Goal: Task Accomplishment & Management: Use online tool/utility

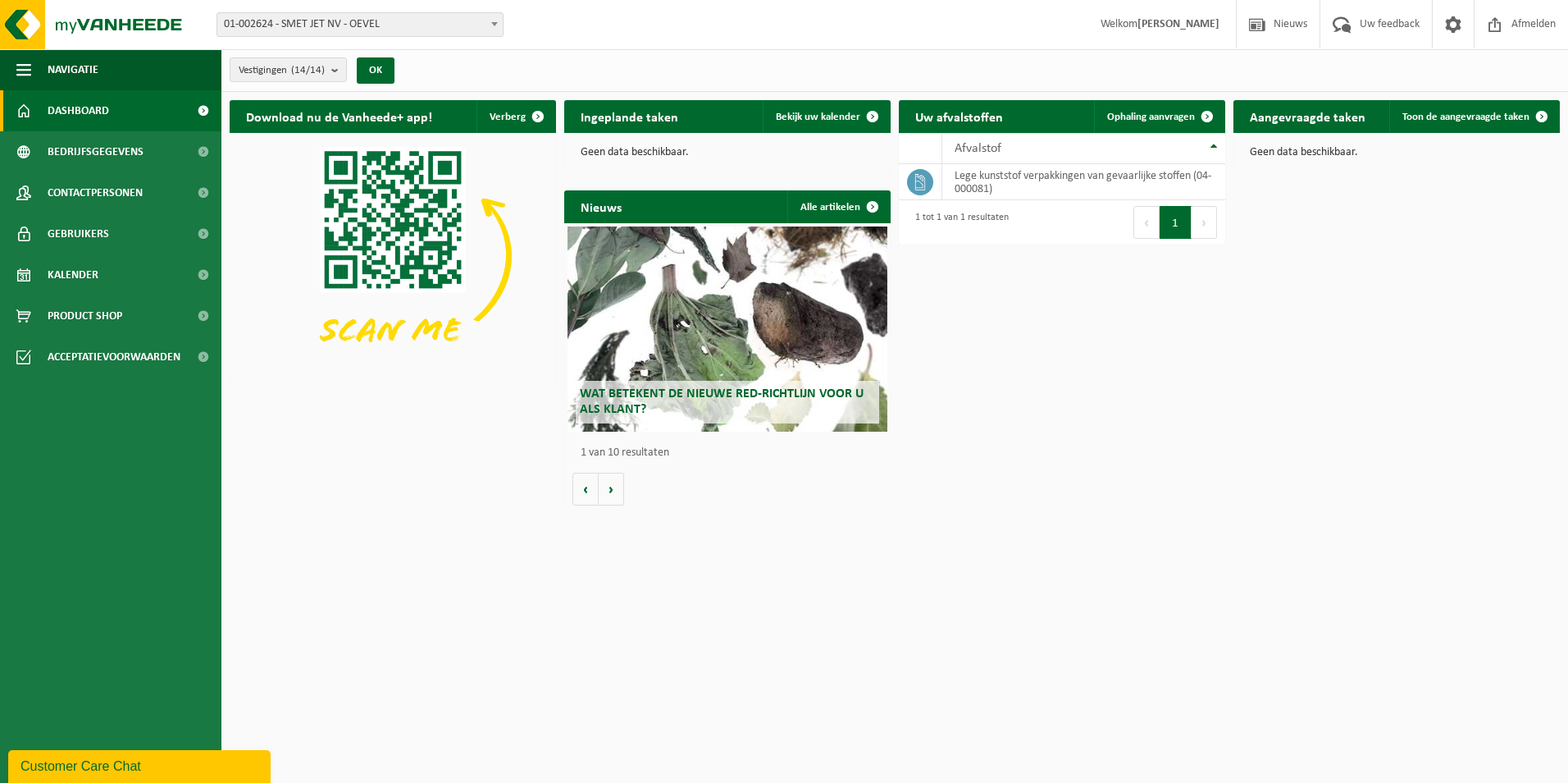
click at [496, 22] on b at bounding box center [494, 24] width 7 height 4
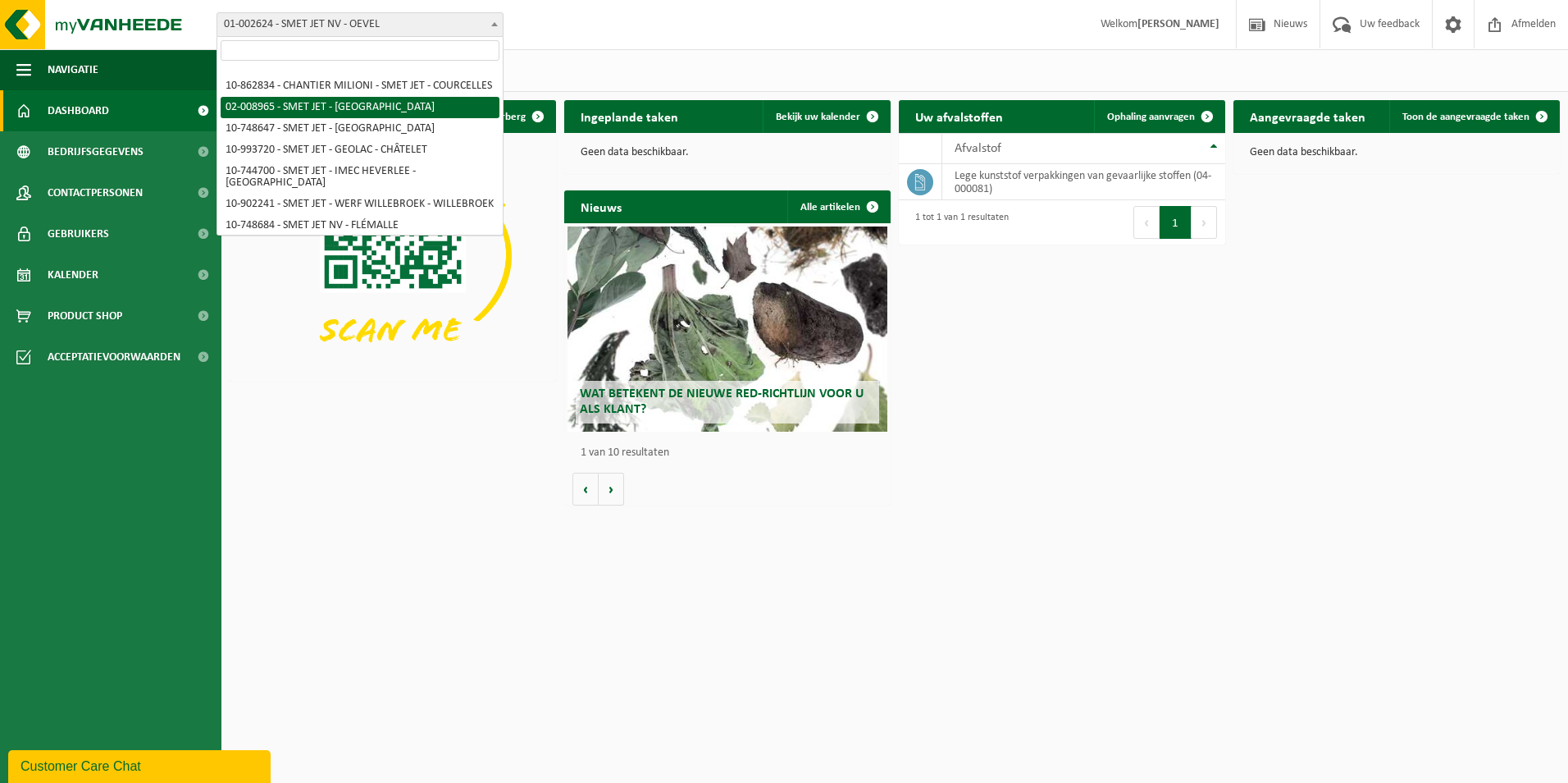
scroll to position [82, 0]
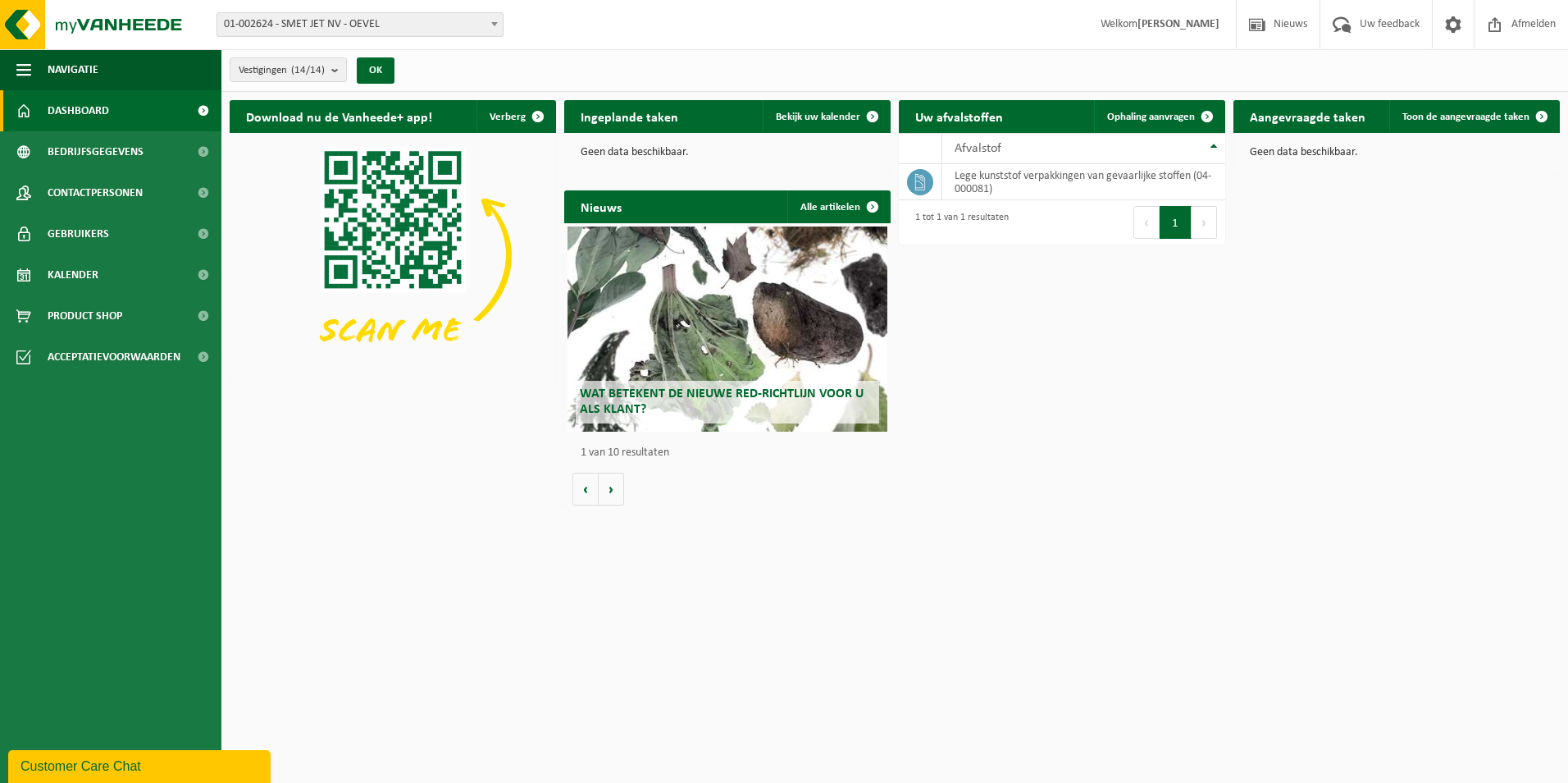
click at [608, 19] on div "Vestiging: 01-002624 - SMET JET NV - OEVEL 10-921910 - CHANTIER GUEST SAFETY - …" at bounding box center [784, 25] width 1568 height 50
click at [337, 67] on b "submit" at bounding box center [338, 69] width 15 height 23
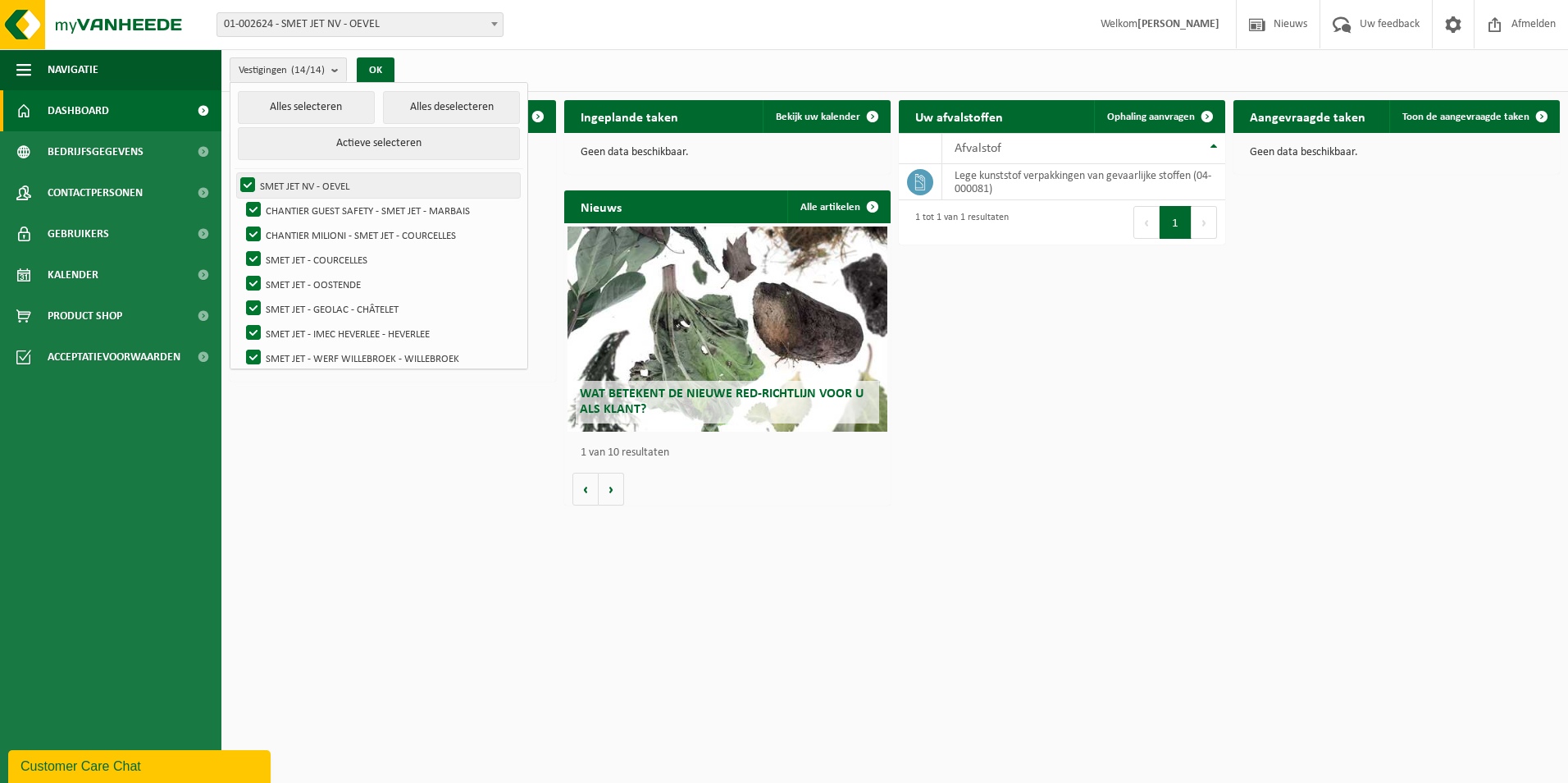
click at [250, 185] on label "SMET JET NV - OEVEL" at bounding box center [378, 185] width 283 height 25
click at [235, 173] on input "SMET JET NV - OEVEL" at bounding box center [234, 173] width 1 height 1
checkbox input "false"
click at [250, 211] on label "CHANTIER GUEST SAFETY - SMET JET - MARBAIS" at bounding box center [382, 209] width 278 height 25
click at [240, 197] on input "CHANTIER GUEST SAFETY - SMET JET - MARBAIS" at bounding box center [239, 196] width 1 height 1
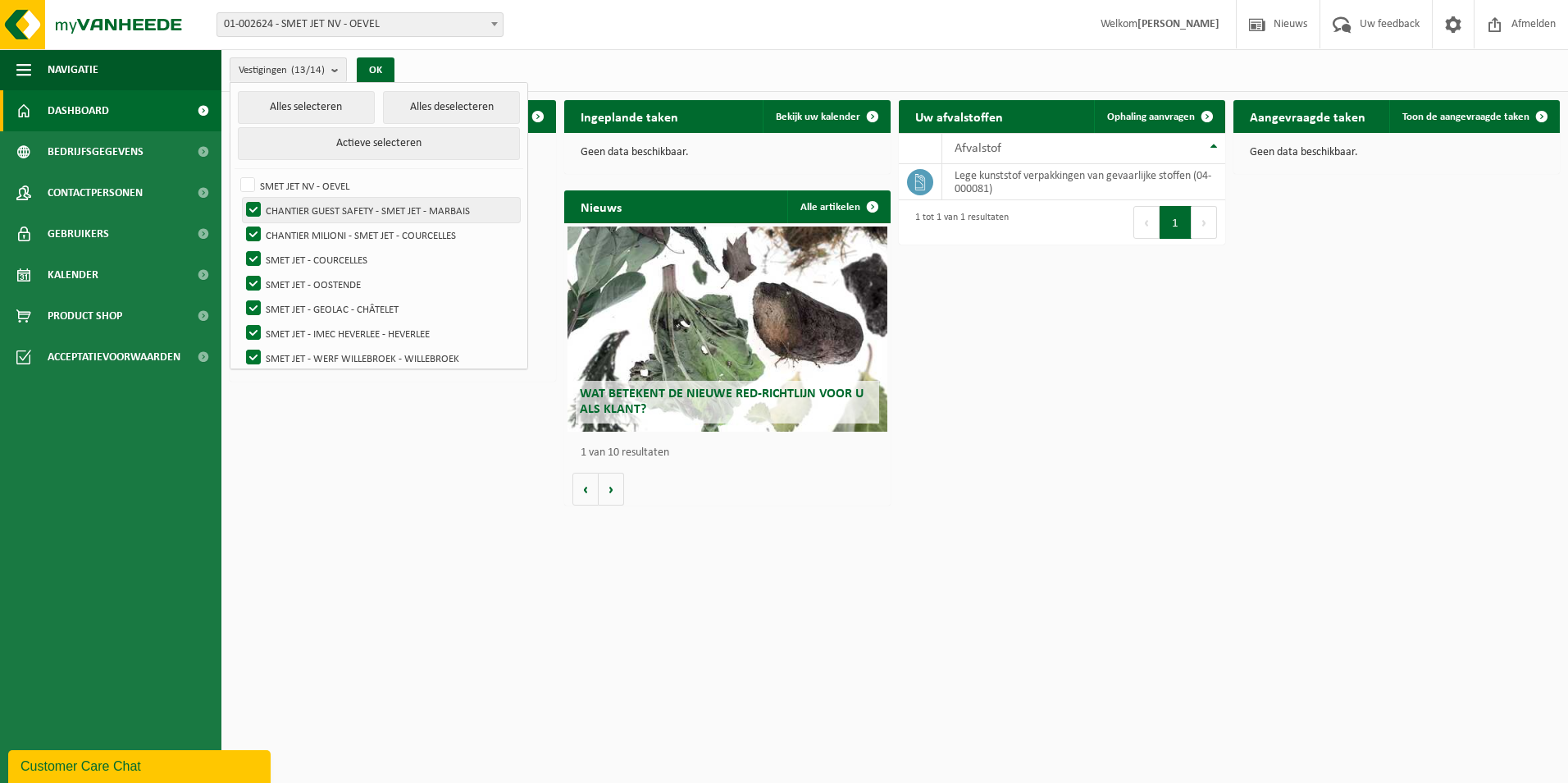
checkbox input "false"
drag, startPoint x: 251, startPoint y: 230, endPoint x: 254, endPoint y: 239, distance: 9.5
click at [250, 230] on label "CHANTIER MILIONI - SMET JET - COURCELLES" at bounding box center [382, 234] width 278 height 25
click at [240, 222] on input "CHANTIER MILIONI - SMET JET - COURCELLES" at bounding box center [239, 221] width 1 height 1
checkbox input "false"
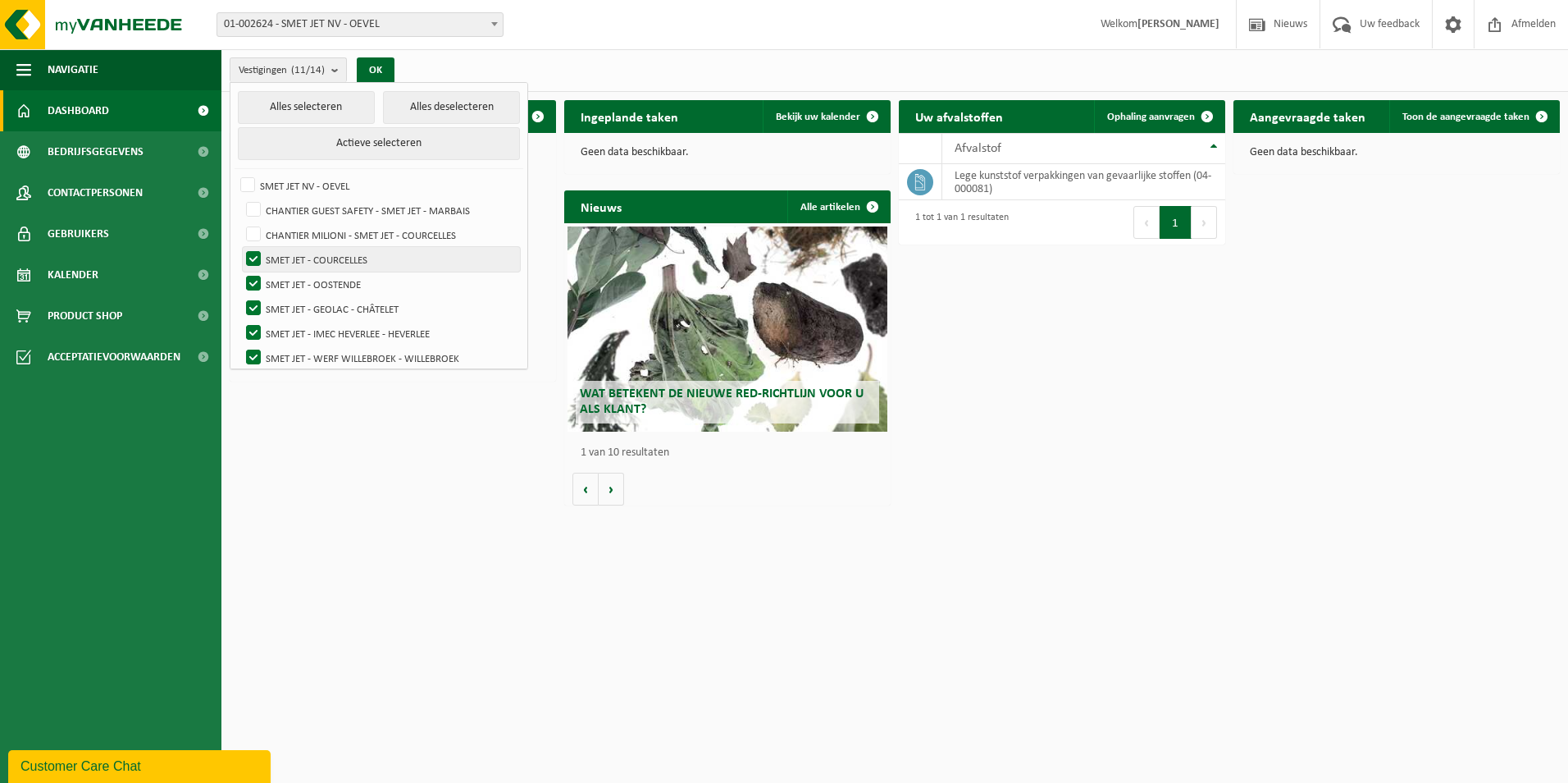
click at [252, 254] on label "SMET JET - COURCELLES" at bounding box center [382, 259] width 278 height 25
click at [240, 247] on input "SMET JET - COURCELLES" at bounding box center [239, 246] width 1 height 1
checkbox input "false"
click at [256, 282] on label "SMET JET - OOSTENDE" at bounding box center [382, 284] width 278 height 25
click at [240, 272] on input "SMET JET - OOSTENDE" at bounding box center [239, 271] width 1 height 1
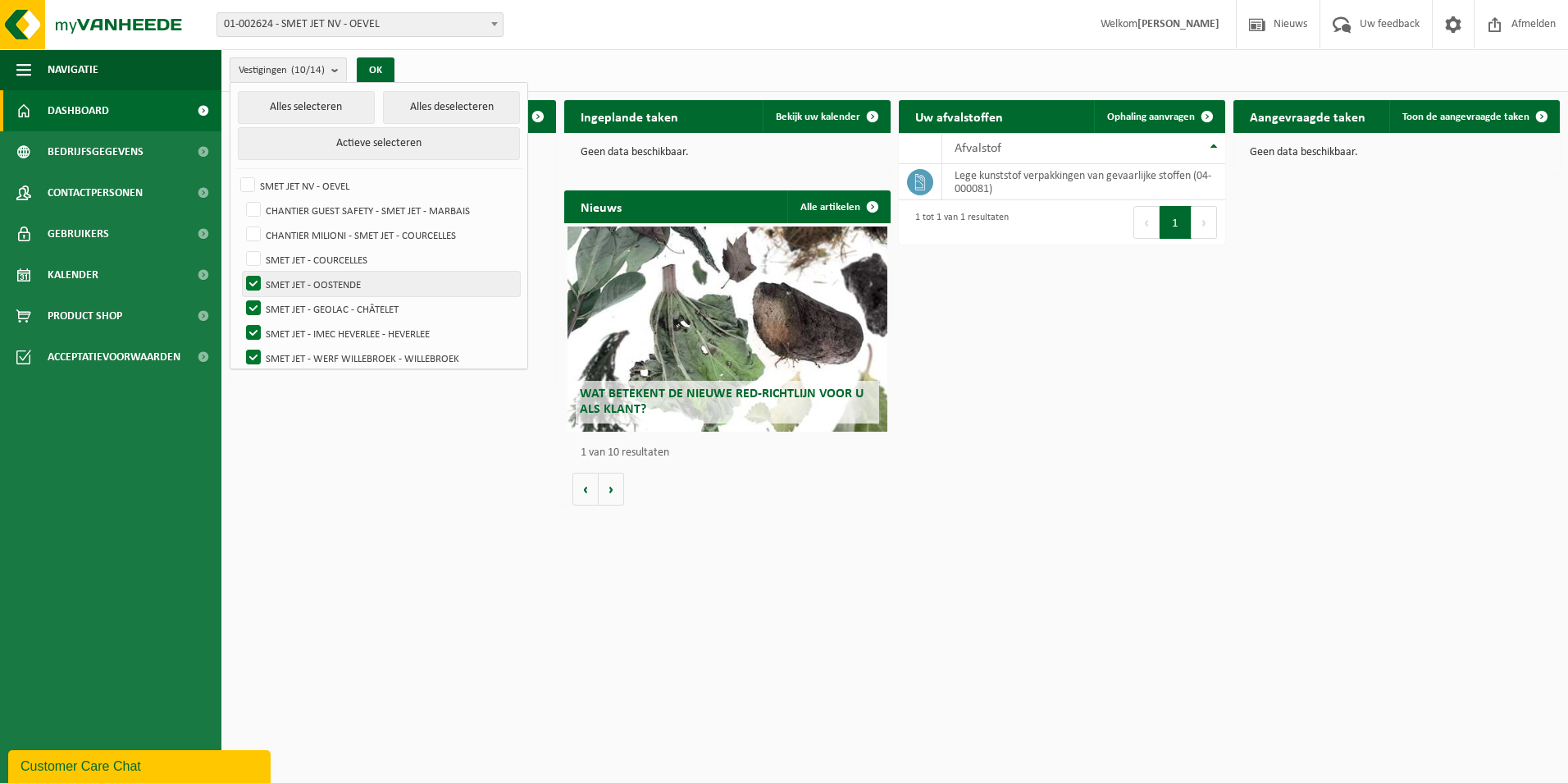
checkbox input "false"
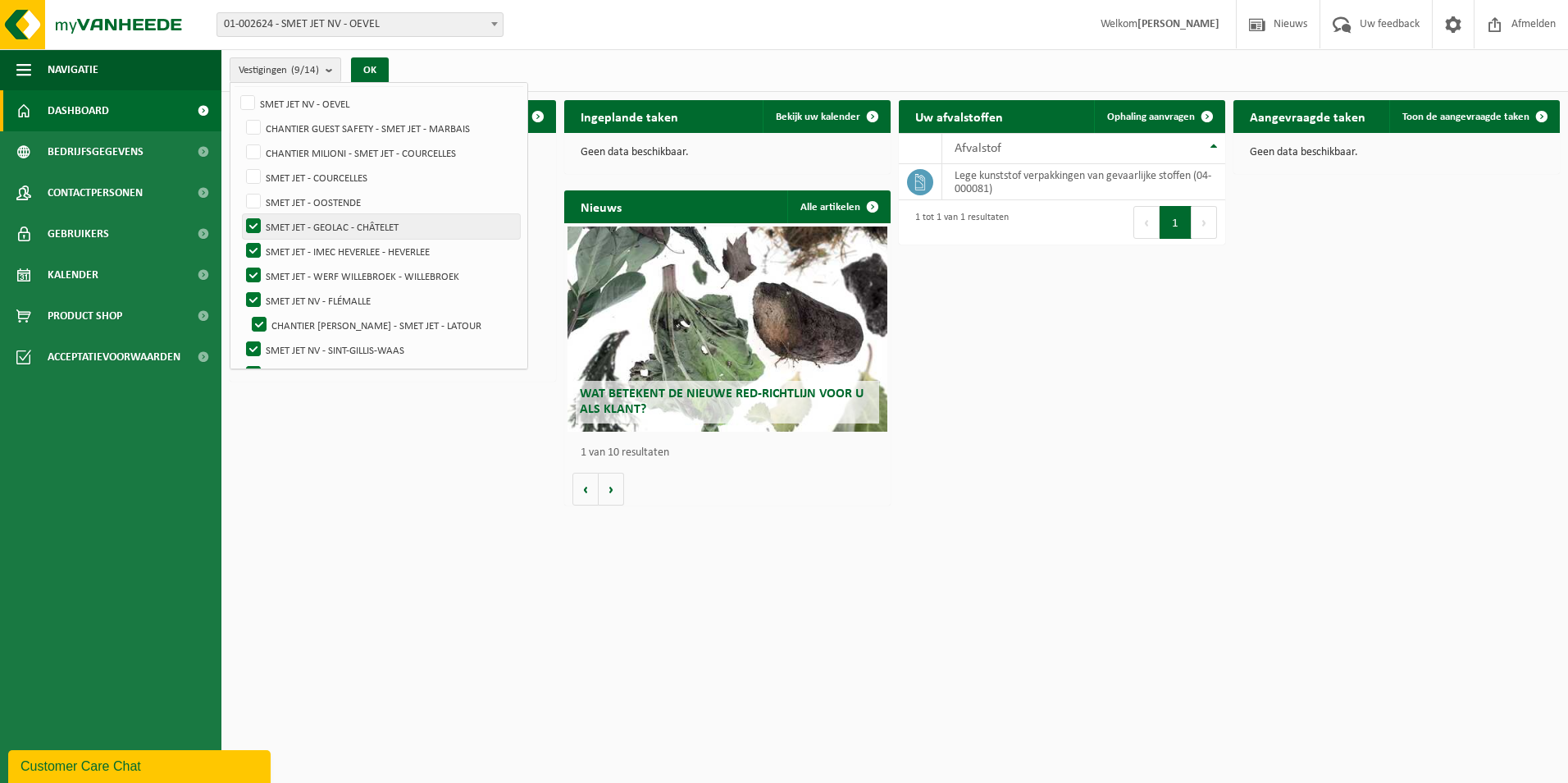
click at [257, 223] on label "SMET JET - GEOLAC - CHÂTELET" at bounding box center [382, 226] width 278 height 25
click at [240, 214] on input "SMET JET - GEOLAC - CHÂTELET" at bounding box center [239, 213] width 1 height 1
checkbox input "false"
click at [253, 280] on label "SMET JET - WERF WILLEBROEK - WILLEBROEK" at bounding box center [382, 275] width 278 height 25
click at [240, 263] on input "SMET JET - WERF WILLEBROEK - WILLEBROEK" at bounding box center [239, 263] width 1 height 1
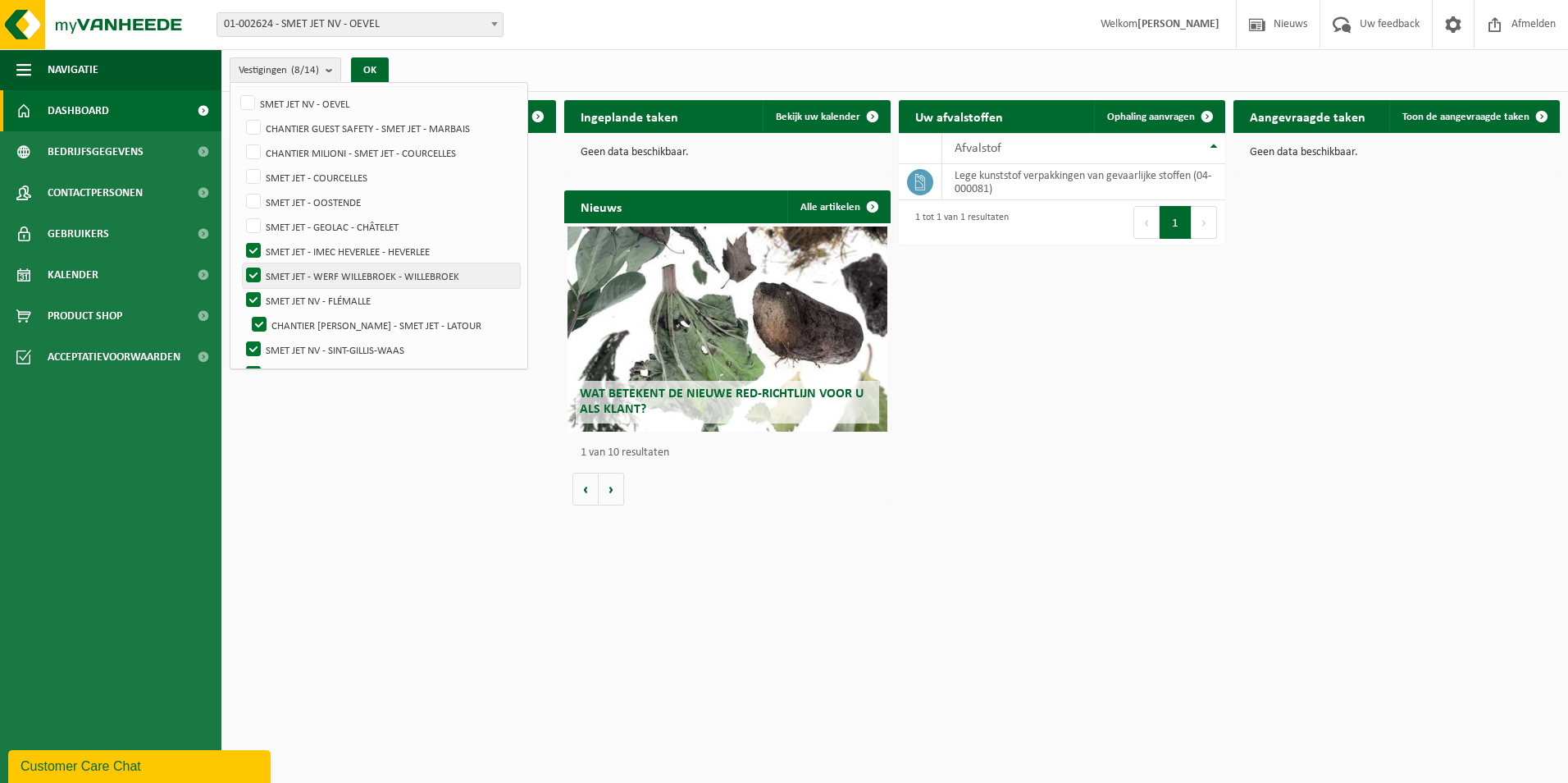
checkbox input "false"
click at [258, 291] on label "SMET JET NV - FLÉMALLE" at bounding box center [382, 300] width 278 height 25
click at [240, 288] on input "SMET JET NV - FLÉMALLE" at bounding box center [239, 287] width 1 height 1
checkbox input "false"
click at [252, 329] on label "CHANTIER [PERSON_NAME] - SMET JET - LATOUR" at bounding box center [385, 325] width 272 height 25
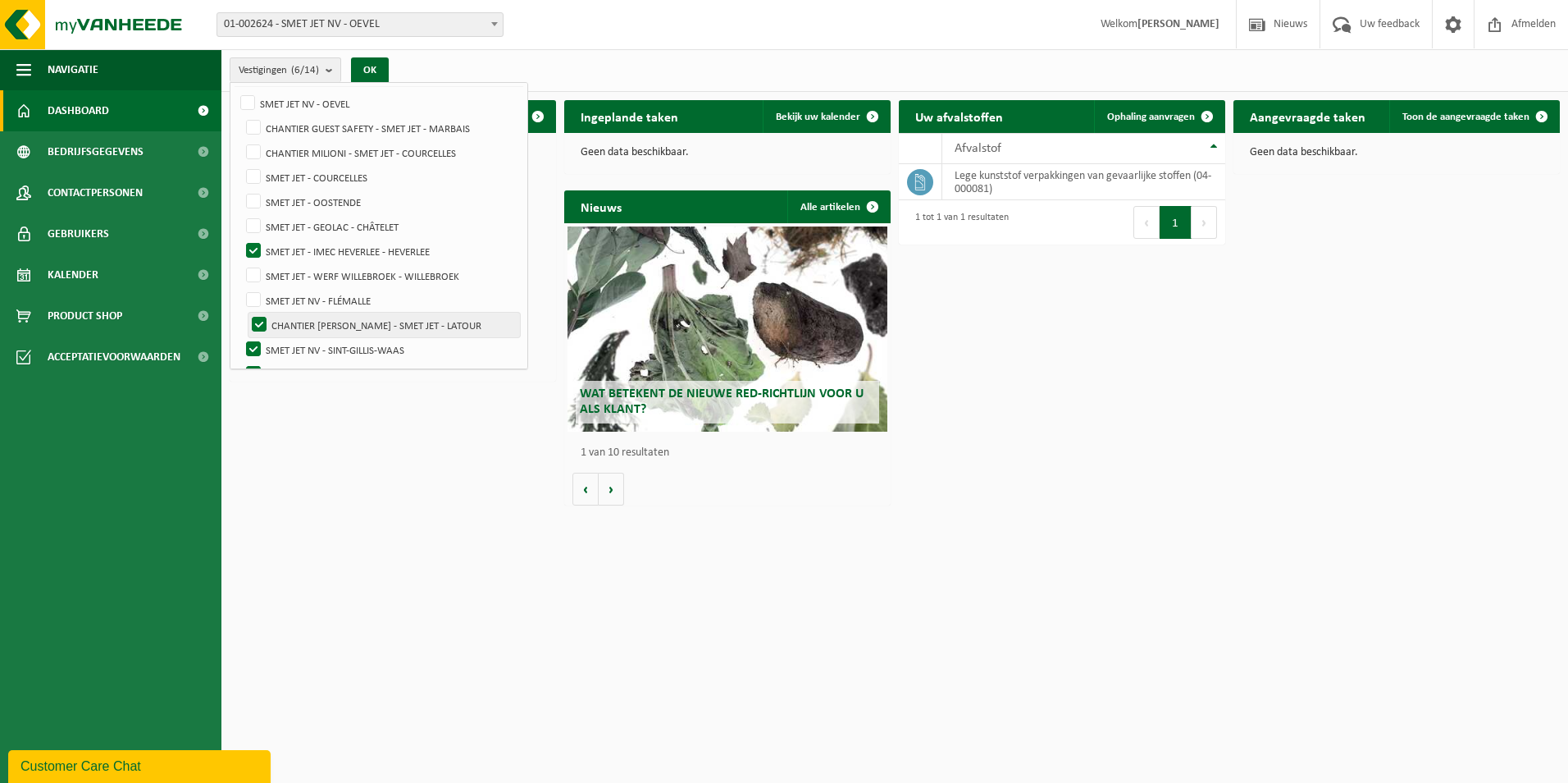
click at [246, 313] on input "CHANTIER [PERSON_NAME] - SMET JET - LATOUR" at bounding box center [245, 312] width 1 height 1
checkbox input "false"
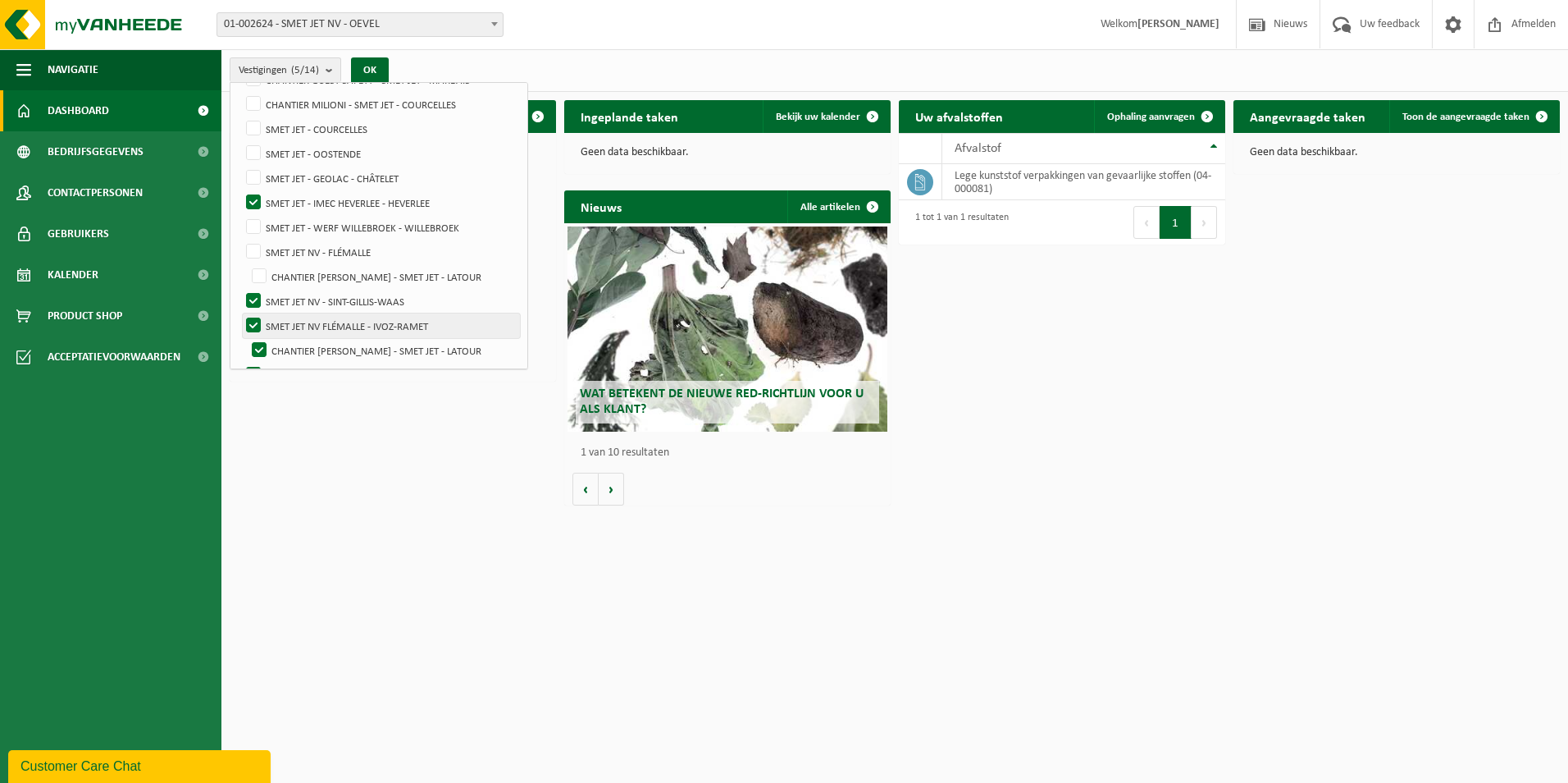
scroll to position [156, 0]
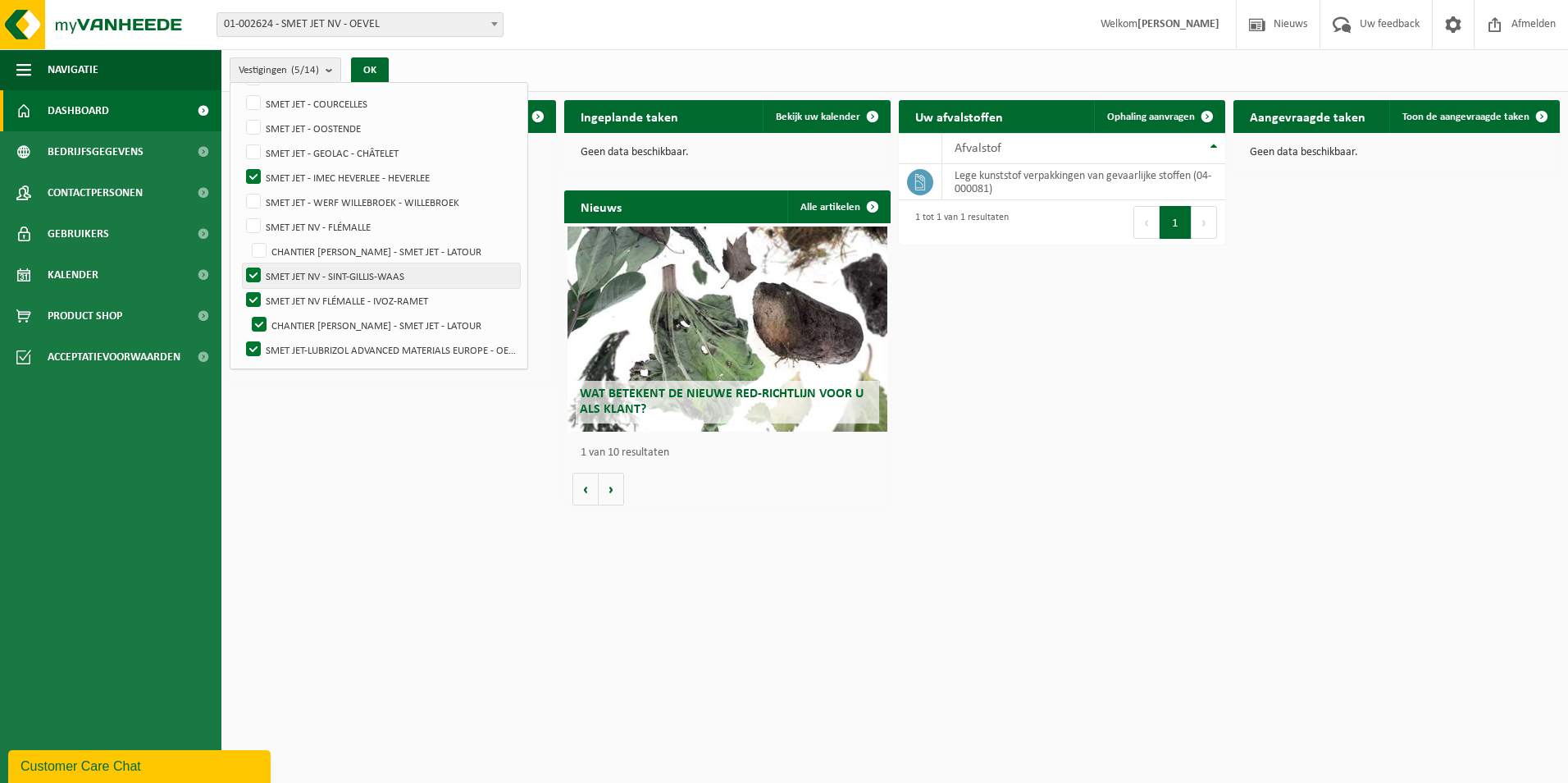
click at [257, 273] on label "SMET JET NV - SINT-GILLIS-WAAS" at bounding box center [382, 275] width 278 height 25
click at [240, 263] on input "SMET JET NV - SINT-GILLIS-WAAS" at bounding box center [239, 263] width 1 height 1
checkbox input "false"
click at [251, 299] on label "SMET JET NV FLÉMALLE - IVOZ-RAMET" at bounding box center [382, 300] width 278 height 25
click at [240, 288] on input "SMET JET NV FLÉMALLE - IVOZ-RAMET" at bounding box center [239, 287] width 1 height 1
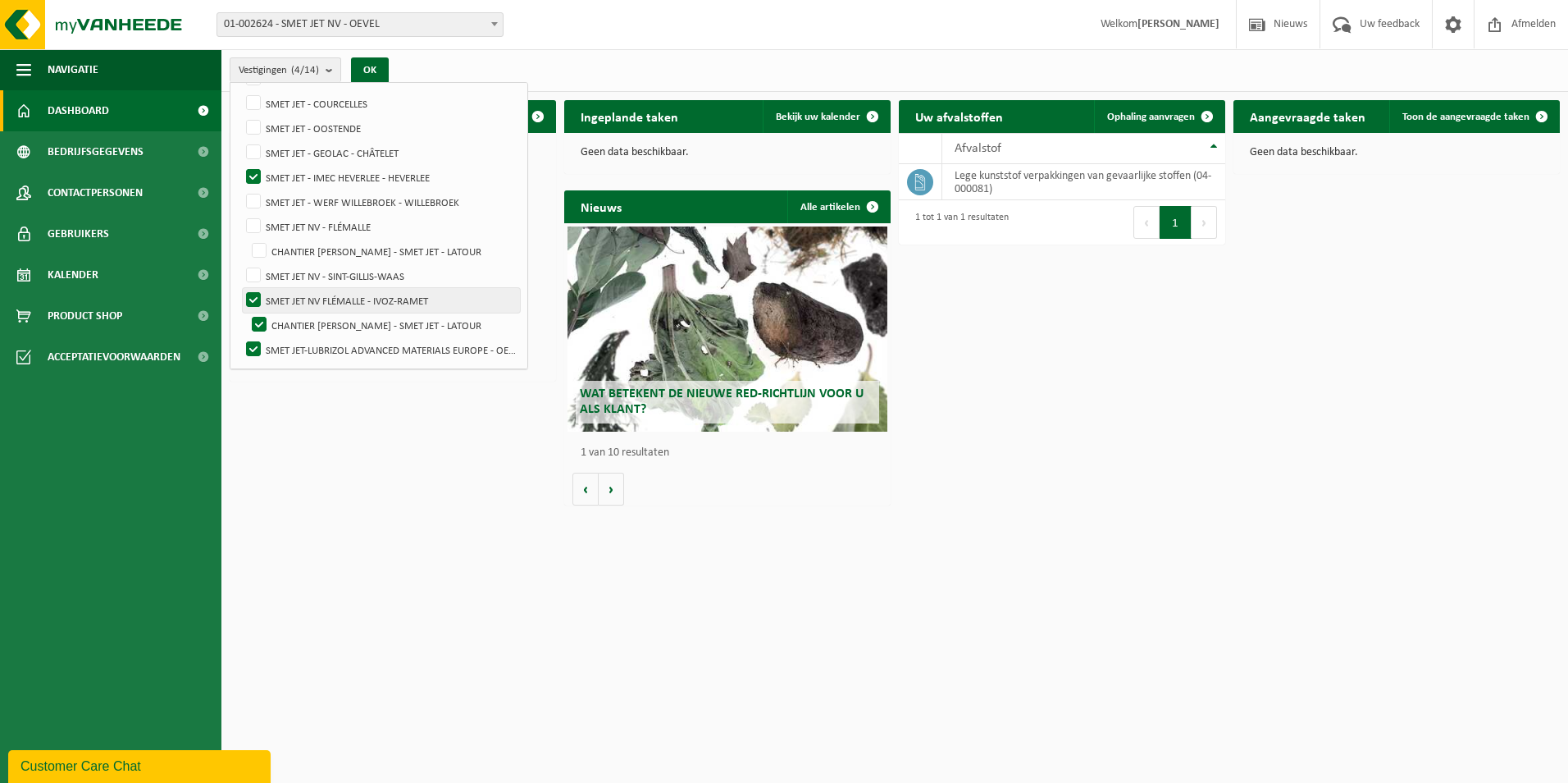
checkbox input "false"
click at [266, 318] on label "CHANTIER [PERSON_NAME] - SMET JET - LATOUR" at bounding box center [385, 325] width 272 height 25
click at [246, 239] on input "CHANTIER [PERSON_NAME] - SMET JET - LATOUR" at bounding box center [245, 238] width 1 height 1
checkbox input "true"
click at [254, 342] on label "SMET JET-LUBRIZOL ADVANCED MATERIALS EUROPE - OEVEL" at bounding box center [382, 349] width 278 height 25
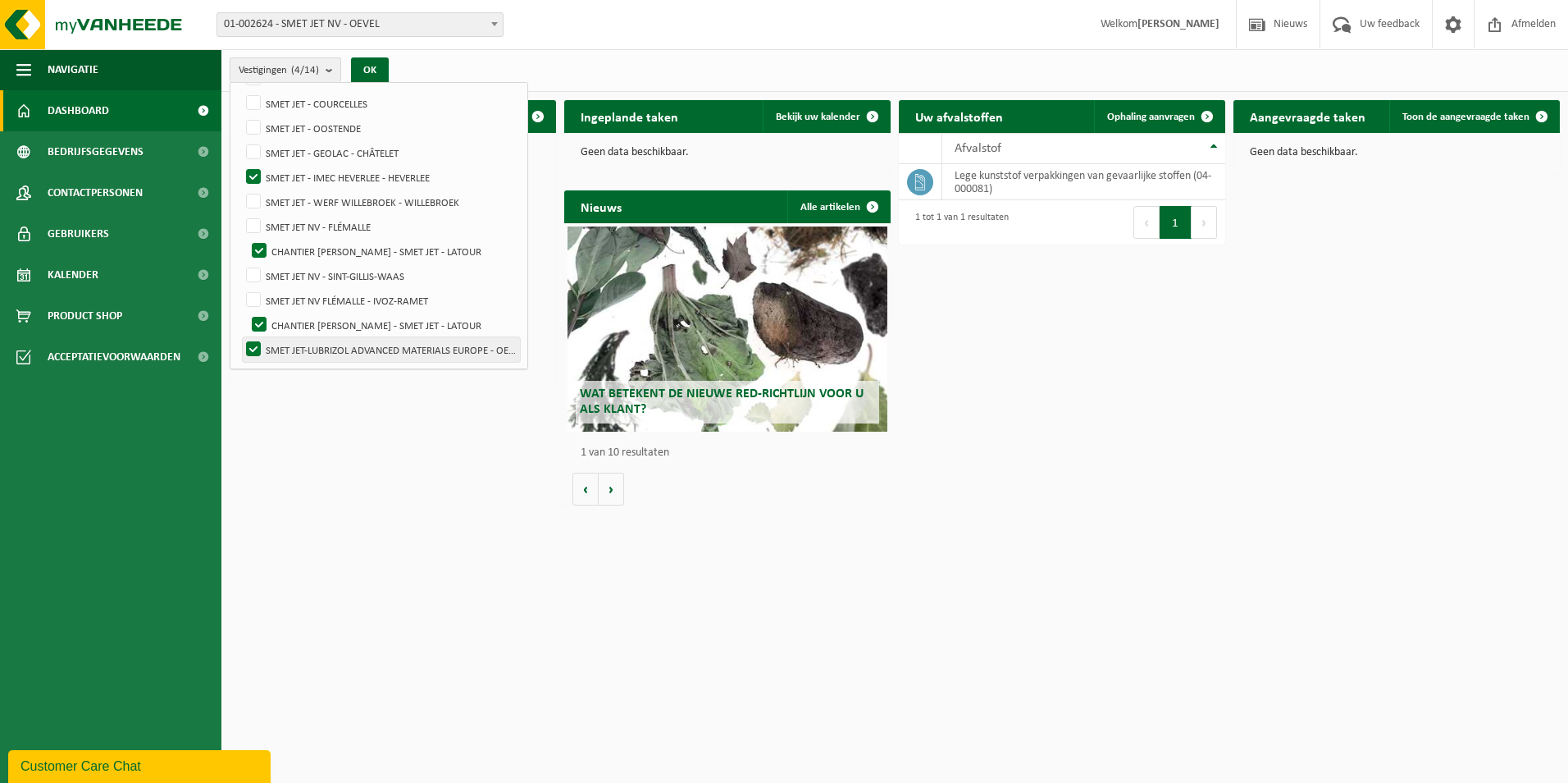
click at [240, 337] on input "SMET JET-LUBRIZOL ADVANCED MATERIALS EUROPE - OEVEL" at bounding box center [239, 336] width 1 height 1
checkbox input "false"
click at [258, 326] on label "CHANTIER [PERSON_NAME] - SMET JET - LATOUR" at bounding box center [385, 325] width 272 height 25
click at [246, 239] on input "CHANTIER [PERSON_NAME] - SMET JET - LATOUR" at bounding box center [245, 238] width 1 height 1
click at [260, 326] on label "CHANTIER [PERSON_NAME] - SMET JET - LATOUR" at bounding box center [385, 325] width 272 height 25
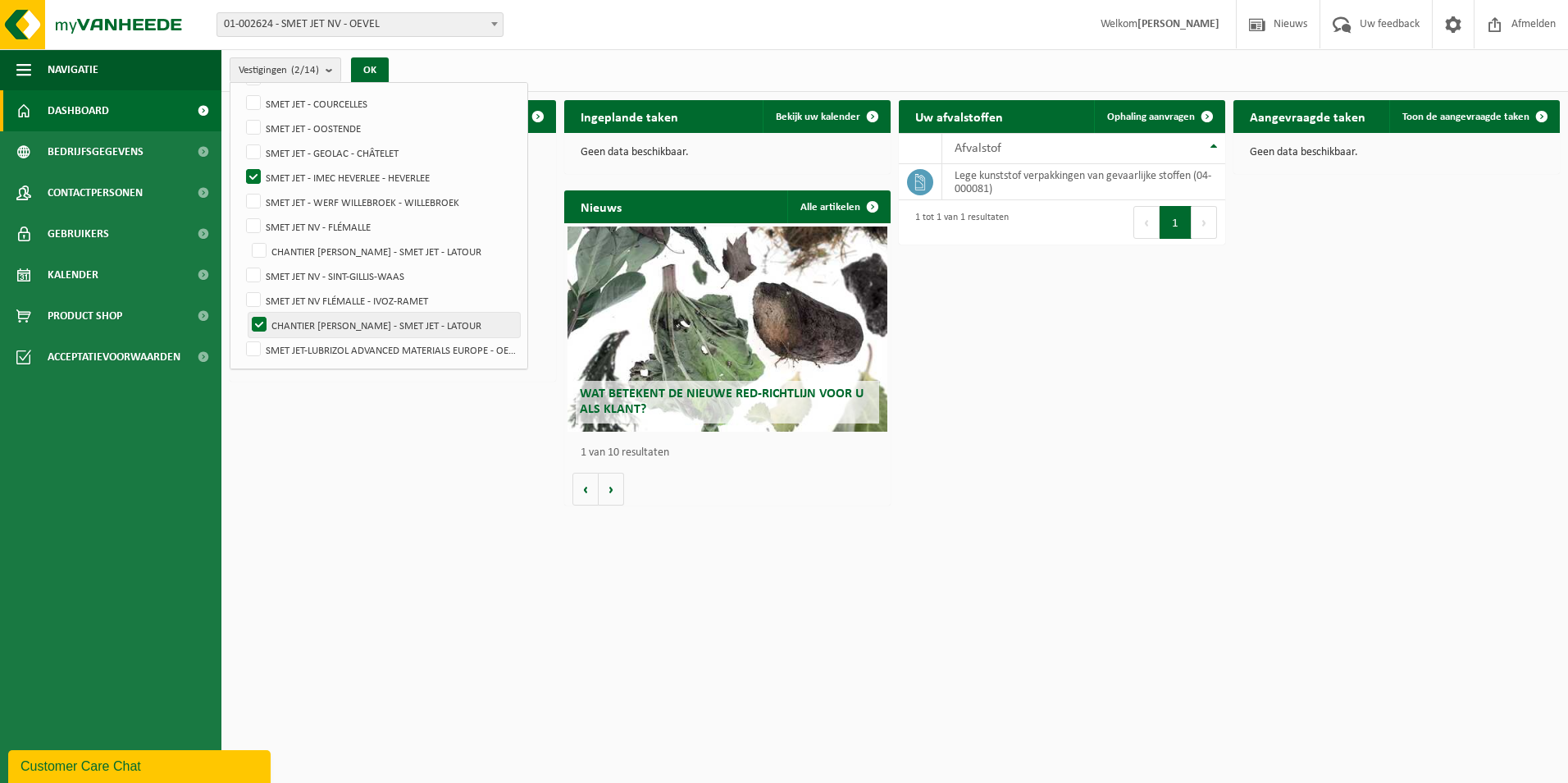
click at [246, 239] on input "CHANTIER [PERSON_NAME] - SMET JET - LATOUR" at bounding box center [245, 238] width 1 height 1
click at [260, 326] on label "CHANTIER [PERSON_NAME] - SMET JET - LATOUR" at bounding box center [385, 325] width 272 height 25
click at [246, 239] on input "CHANTIER [PERSON_NAME] - SMET JET - LATOUR" at bounding box center [245, 238] width 1 height 1
checkbox input "false"
click at [248, 173] on label "SMET JET - IMEC HEVERLEE - HEVERLEE" at bounding box center [382, 177] width 278 height 25
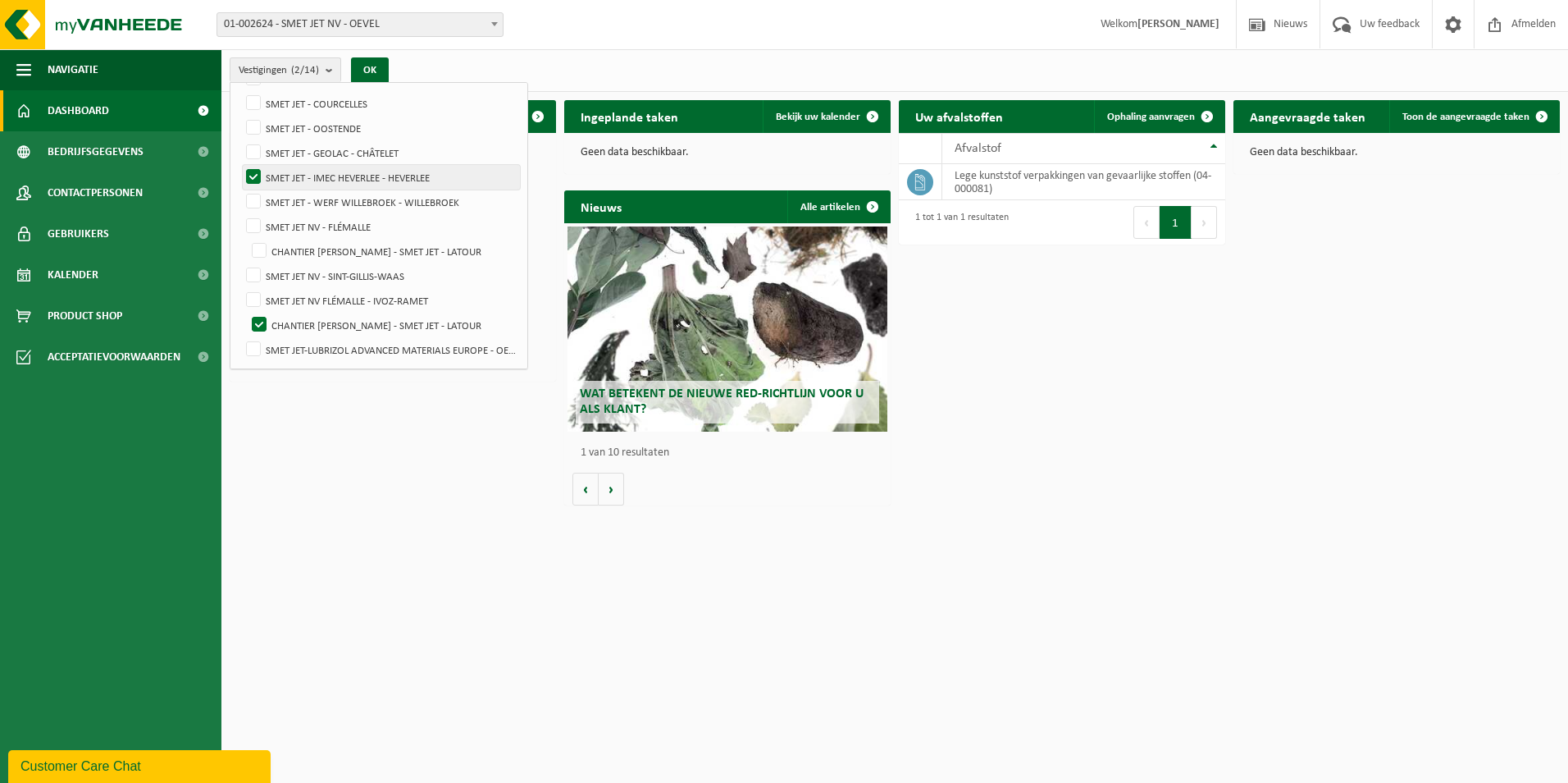
click at [240, 165] on input "SMET JET - IMEC HEVERLEE - HEVERLEE" at bounding box center [239, 164] width 1 height 1
click at [253, 173] on label "SMET JET - IMEC HEVERLEE - HEVERLEE" at bounding box center [382, 177] width 278 height 25
click at [240, 165] on input "SMET JET - IMEC HEVERLEE - HEVERLEE" at bounding box center [239, 164] width 1 height 1
checkbox input "true"
click at [258, 325] on label "CHANTIER [PERSON_NAME] - SMET JET - LATOUR" at bounding box center [385, 325] width 272 height 25
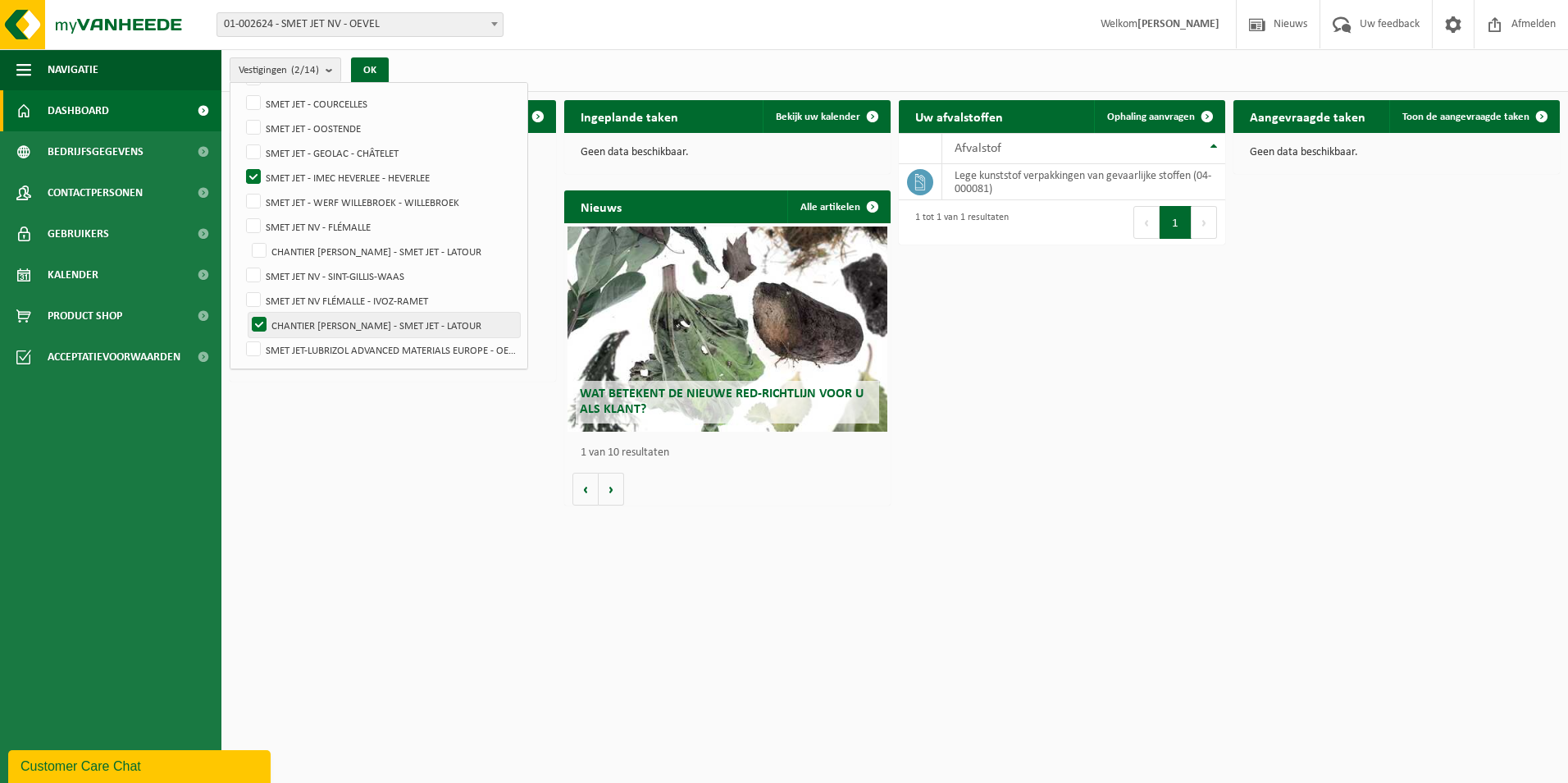
click at [246, 239] on input "CHANTIER [PERSON_NAME] - SMET JET - LATOUR" at bounding box center [245, 238] width 1 height 1
click at [258, 325] on label "CHANTIER [PERSON_NAME] - SMET JET - LATOUR" at bounding box center [385, 325] width 272 height 25
click at [246, 239] on input "CHANTIER [PERSON_NAME] - SMET JET - LATOUR" at bounding box center [245, 238] width 1 height 1
click at [258, 325] on label "CHANTIER [PERSON_NAME] - SMET JET - LATOUR" at bounding box center [385, 325] width 272 height 25
click at [246, 239] on input "CHANTIER [PERSON_NAME] - SMET JET - LATOUR" at bounding box center [245, 238] width 1 height 1
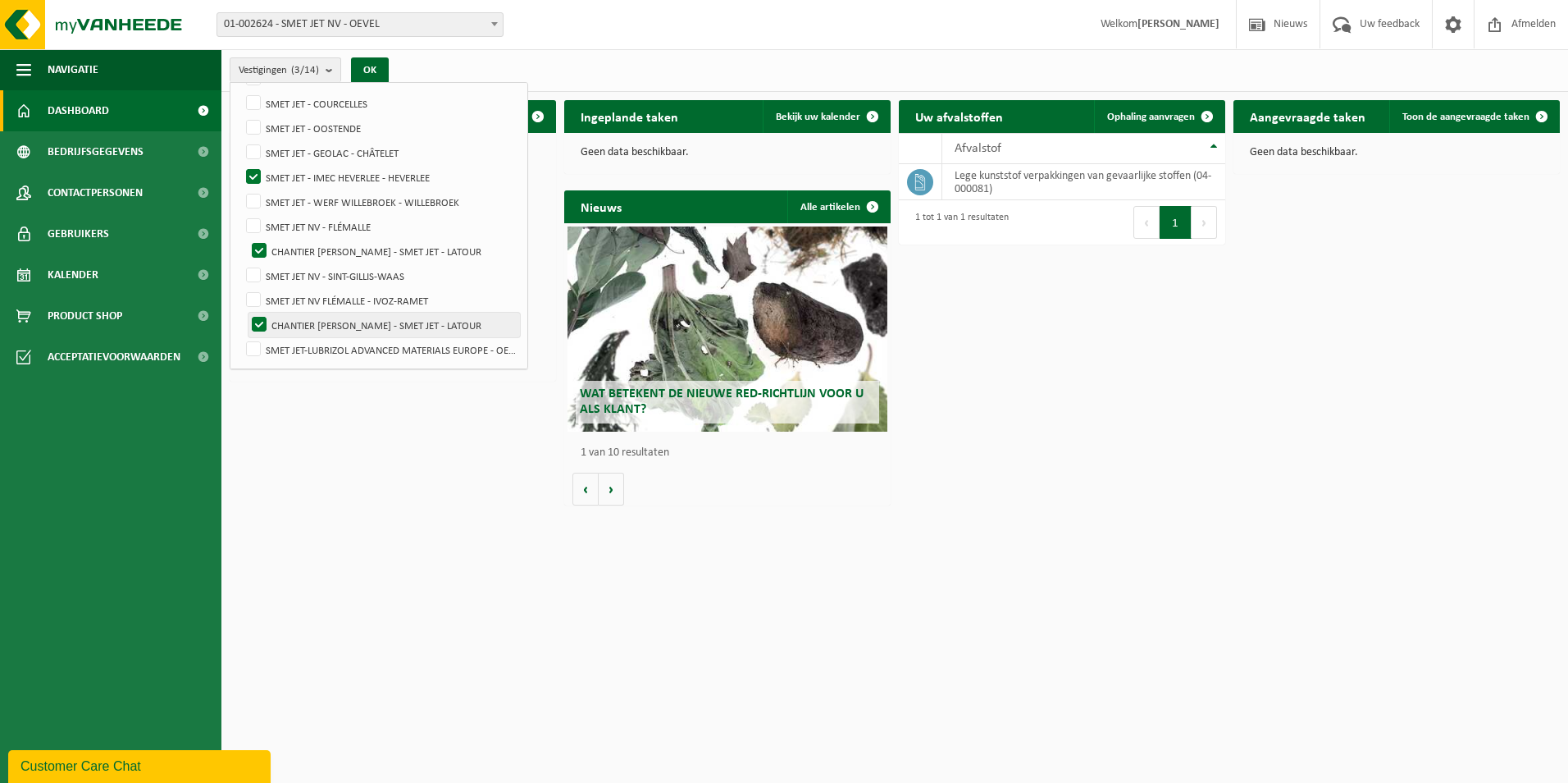
click at [258, 325] on label "CHANTIER [PERSON_NAME] - SMET JET - LATOUR" at bounding box center [385, 325] width 272 height 25
click at [246, 239] on input "CHANTIER [PERSON_NAME] - SMET JET - LATOUR" at bounding box center [245, 238] width 1 height 1
click at [258, 325] on label "CHANTIER [PERSON_NAME] - SMET JET - LATOUR" at bounding box center [385, 325] width 272 height 25
click at [246, 239] on input "CHANTIER [PERSON_NAME] - SMET JET - LATOUR" at bounding box center [245, 238] width 1 height 1
click at [258, 325] on label "CHANTIER [PERSON_NAME] - SMET JET - LATOUR" at bounding box center [385, 325] width 272 height 25
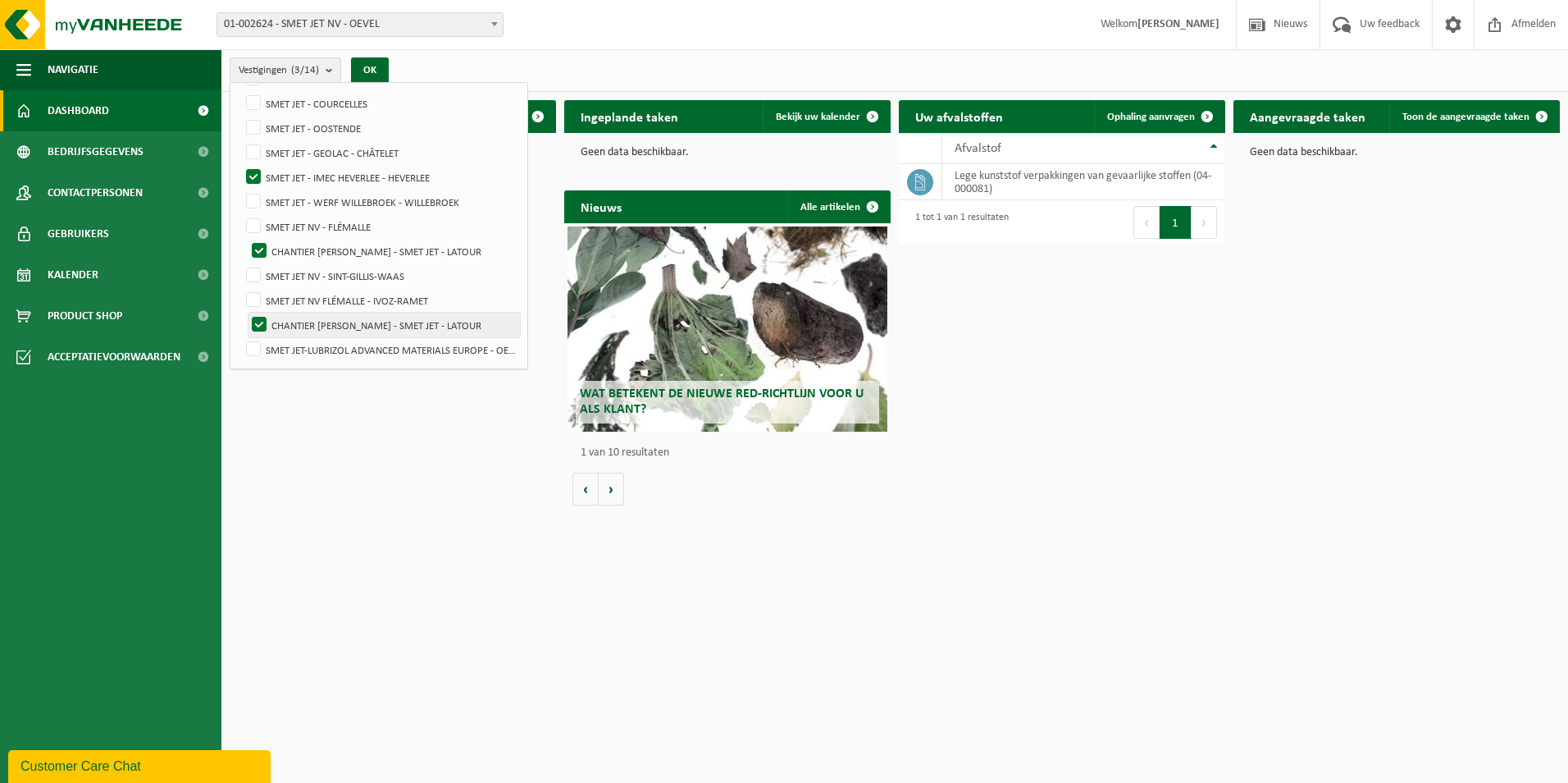
click at [246, 239] on input "CHANTIER [PERSON_NAME] - SMET JET - LATOUR" at bounding box center [245, 238] width 1 height 1
checkbox input "false"
click at [374, 68] on button "OK" at bounding box center [370, 70] width 38 height 26
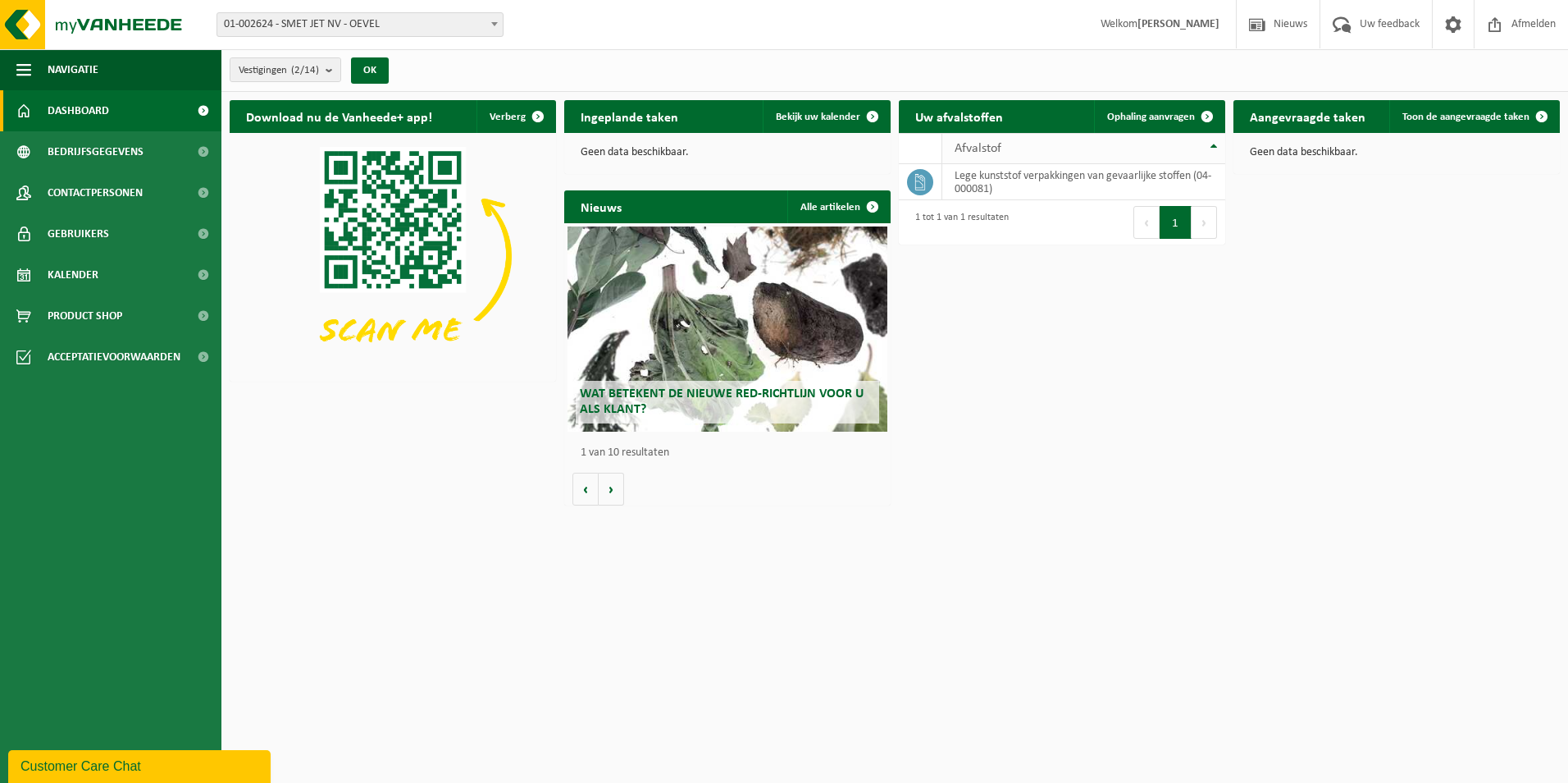
click at [969, 150] on span "Afvalstof" at bounding box center [978, 148] width 47 height 13
click at [918, 186] on icon at bounding box center [920, 182] width 17 height 17
drag, startPoint x: 920, startPoint y: 186, endPoint x: 1367, endPoint y: 263, distance: 453.6
click at [1404, 289] on div "Download nu de Vanheede+ app! Verberg Ingeplande taken Bekijk uw kalender Geen …" at bounding box center [895, 303] width 1339 height 422
click at [1537, 119] on span at bounding box center [1541, 116] width 33 height 33
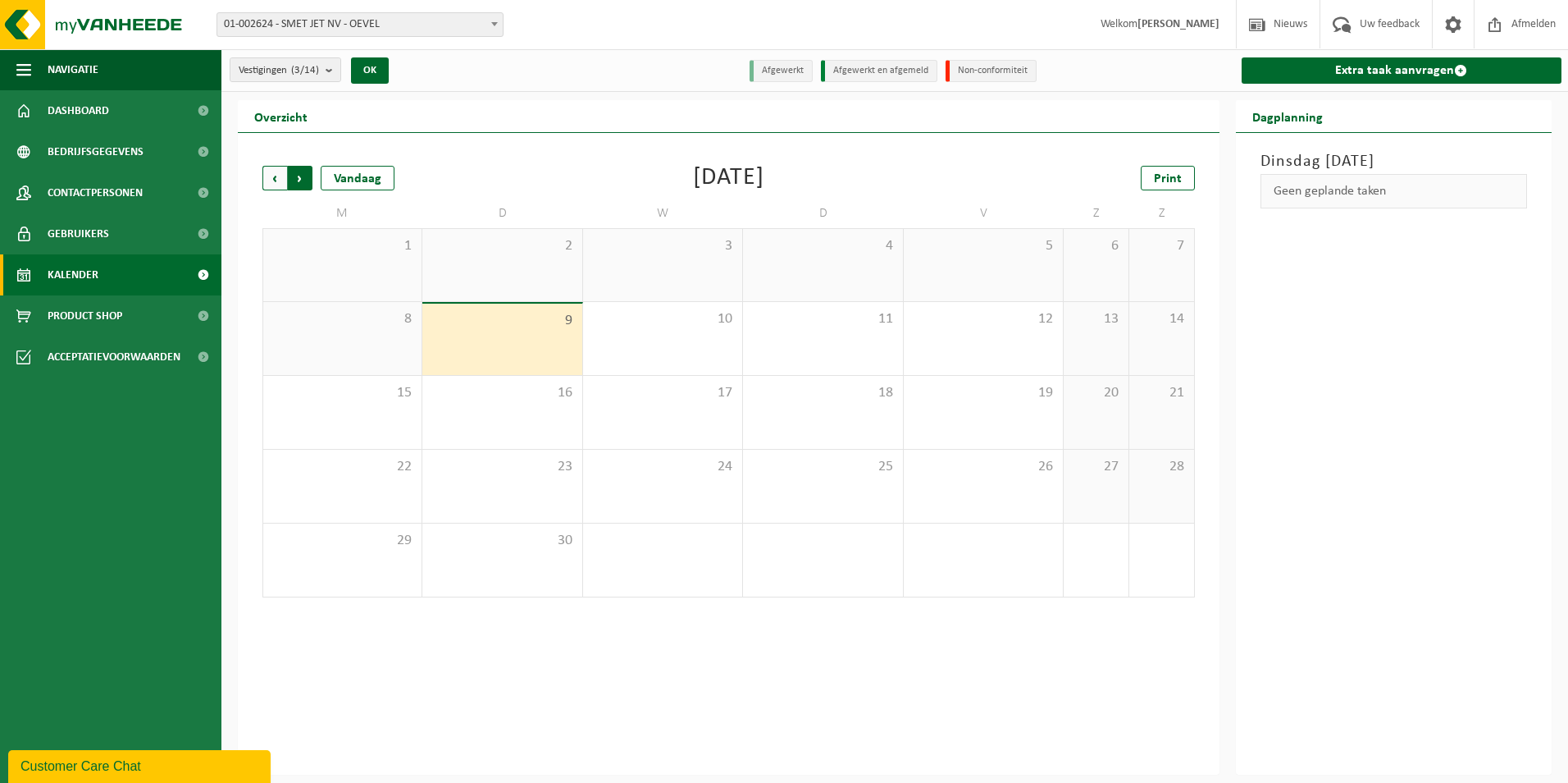
click at [274, 176] on span "Vorige" at bounding box center [275, 178] width 25 height 25
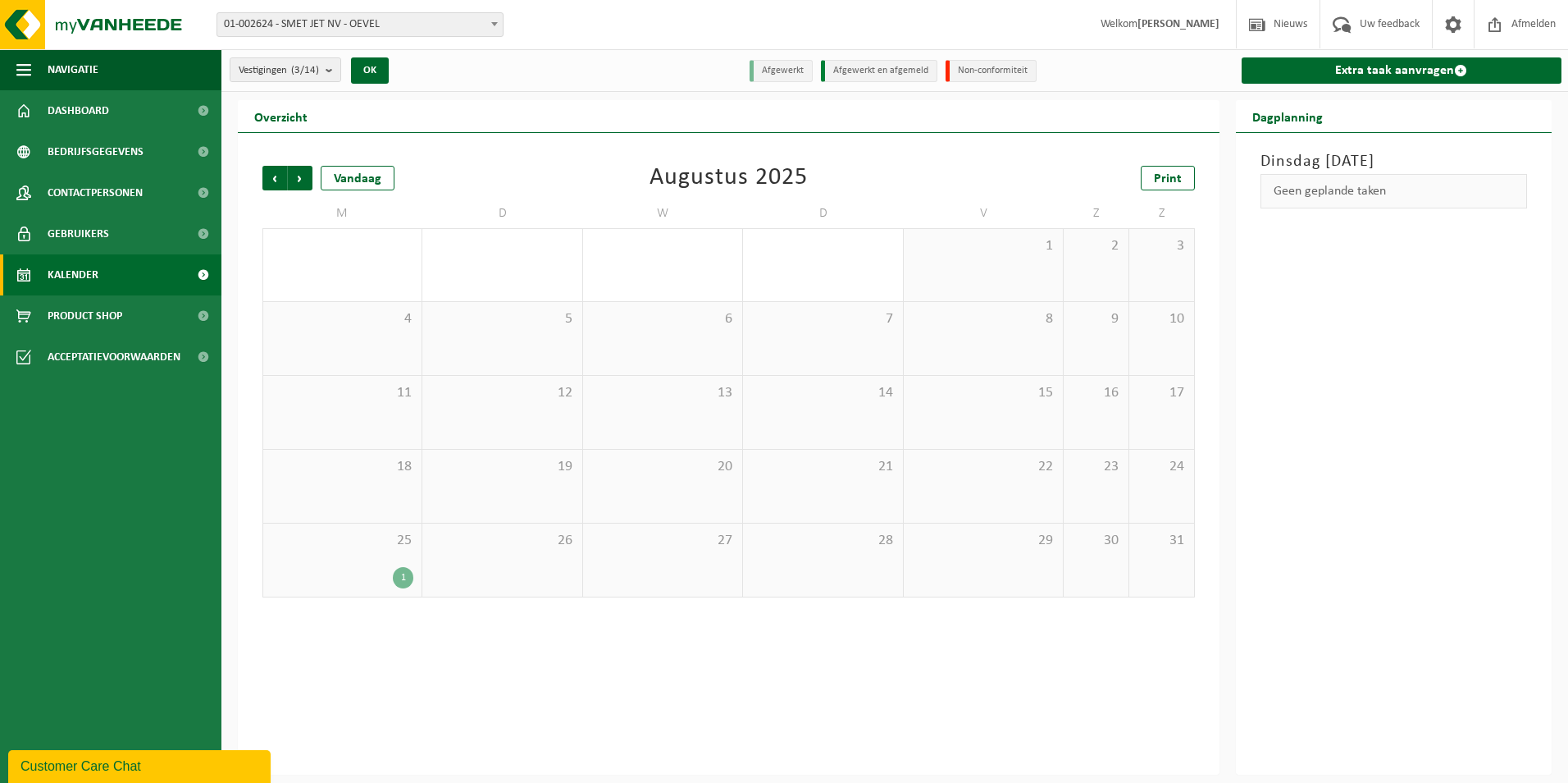
click at [274, 176] on span "Vorige" at bounding box center [275, 178] width 25 height 25
click at [275, 176] on span "Vorige" at bounding box center [275, 178] width 25 height 25
click at [401, 355] on div "1" at bounding box center [403, 356] width 21 height 22
